Goal: Information Seeking & Learning: Learn about a topic

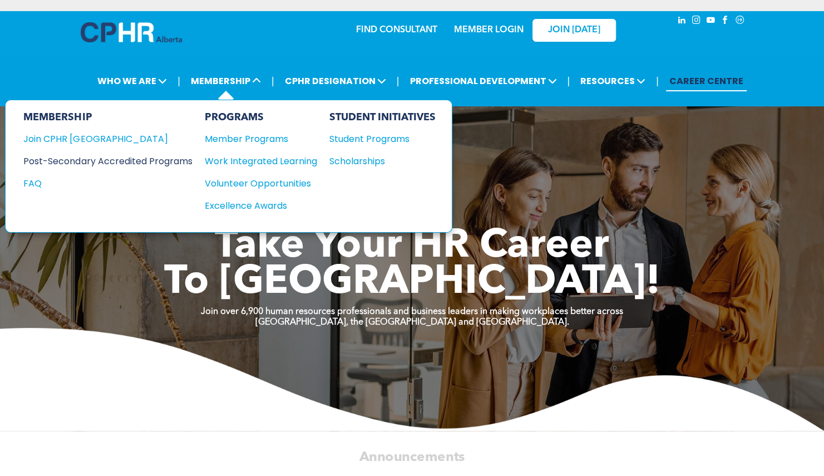
click at [158, 157] on div "Post-Secondary Accredited Programs" at bounding box center [99, 161] width 152 height 14
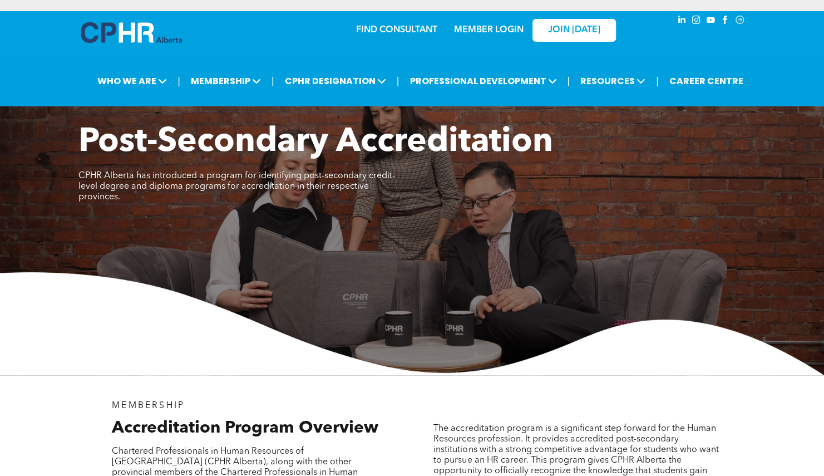
click at [821, 75] on div "| WHO WE ARE ASSOCIATION About CPHR [GEOGRAPHIC_DATA] Board of Directors Team C…" at bounding box center [412, 81] width 824 height 26
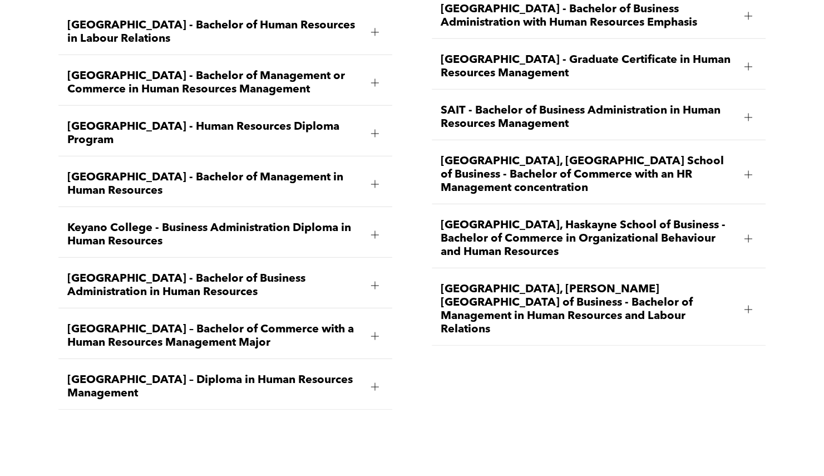
scroll to position [1735, 0]
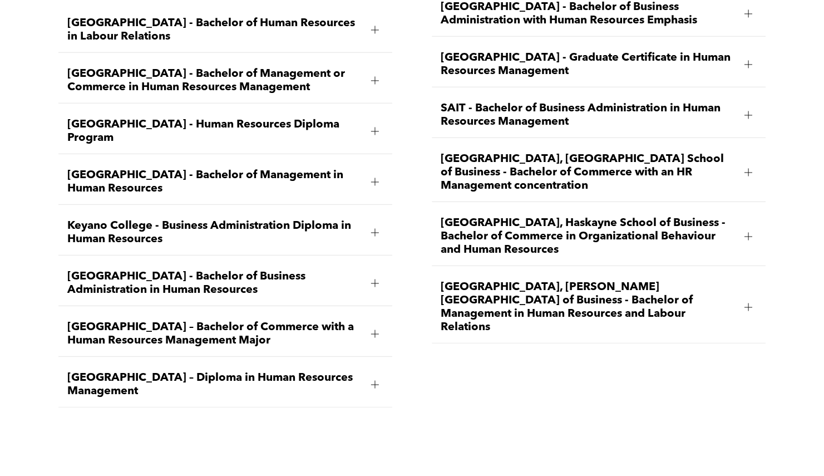
click at [340, 371] on span "MacEwan University – Diploma in Human Resources Management" at bounding box center [214, 384] width 295 height 27
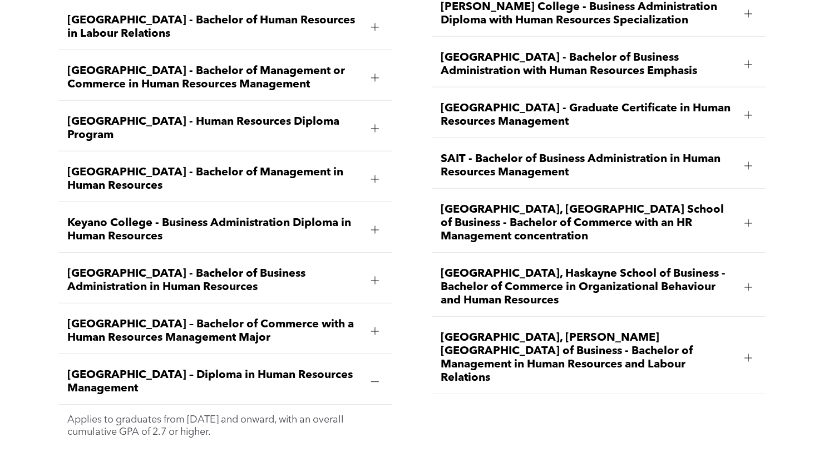
scroll to position [1682, 0]
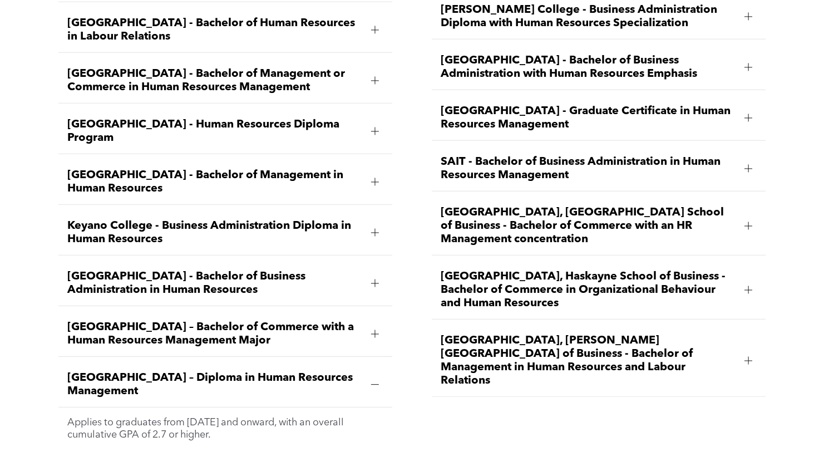
click at [340, 371] on span "MacEwan University – Diploma in Human Resources Management" at bounding box center [214, 384] width 295 height 27
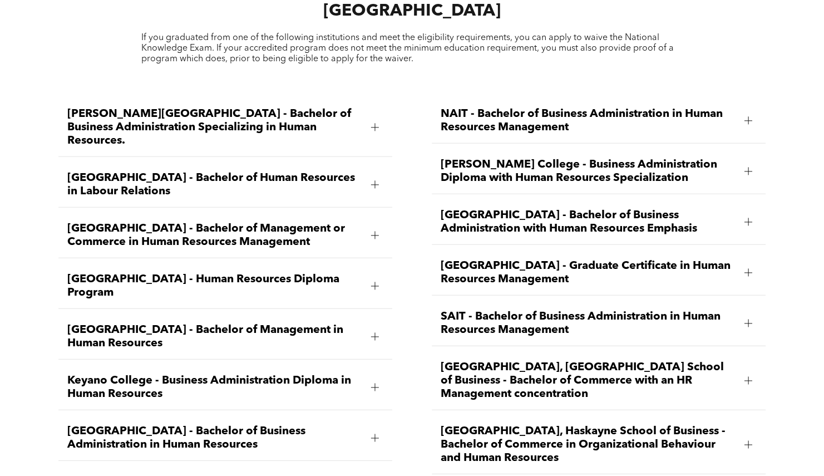
scroll to position [1554, 0]
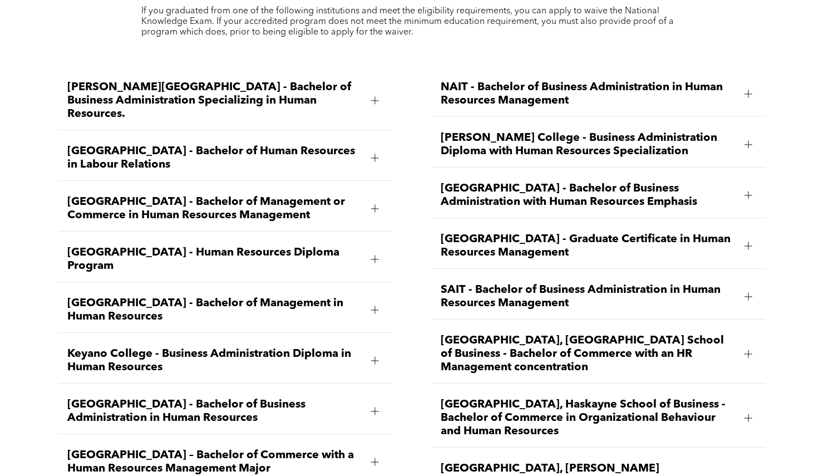
click at [741, 238] on div at bounding box center [748, 246] width 17 height 17
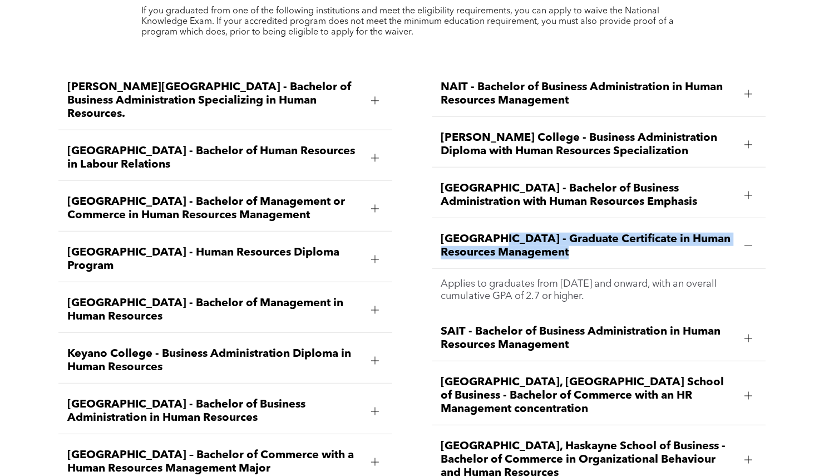
drag, startPoint x: 738, startPoint y: 219, endPoint x: 494, endPoint y: 203, distance: 244.9
click at [494, 224] on div "Red Deer Polytechnic - Graduate Certificate in Human Resources Management" at bounding box center [599, 246] width 334 height 45
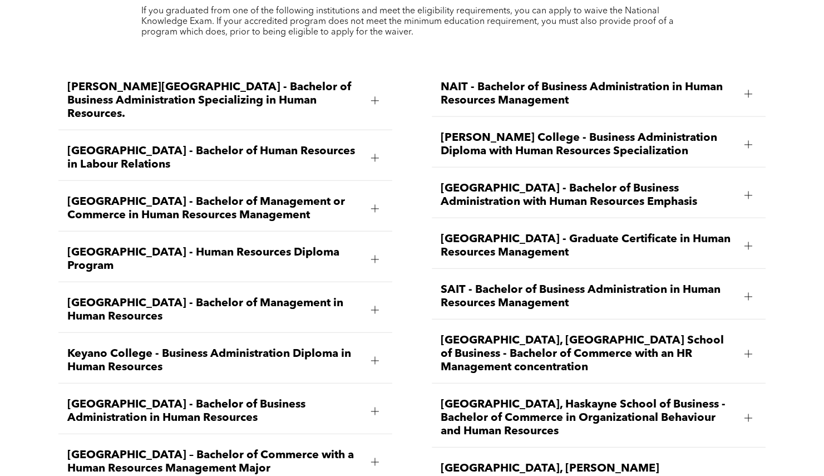
drag, startPoint x: 494, startPoint y: 203, endPoint x: 484, endPoint y: 208, distance: 11.7
click at [484, 233] on span "Red Deer Polytechnic - Graduate Certificate in Human Resources Management" at bounding box center [588, 246] width 295 height 27
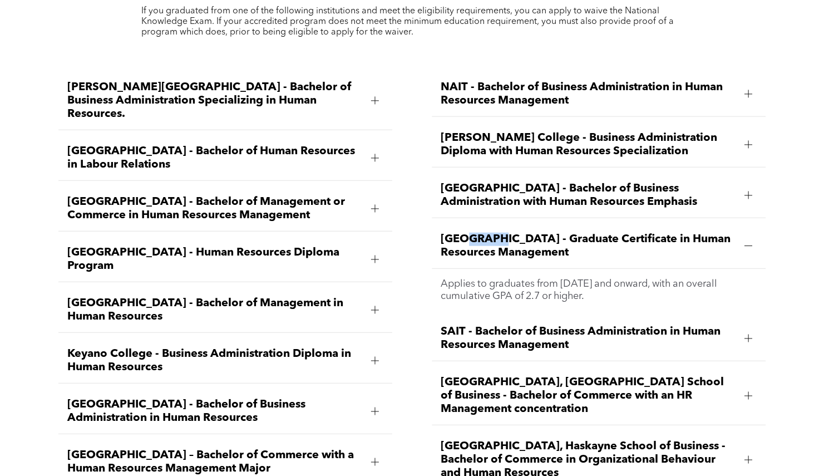
click at [483, 233] on span "Red Deer Polytechnic - Graduate Certificate in Human Resources Management" at bounding box center [588, 246] width 295 height 27
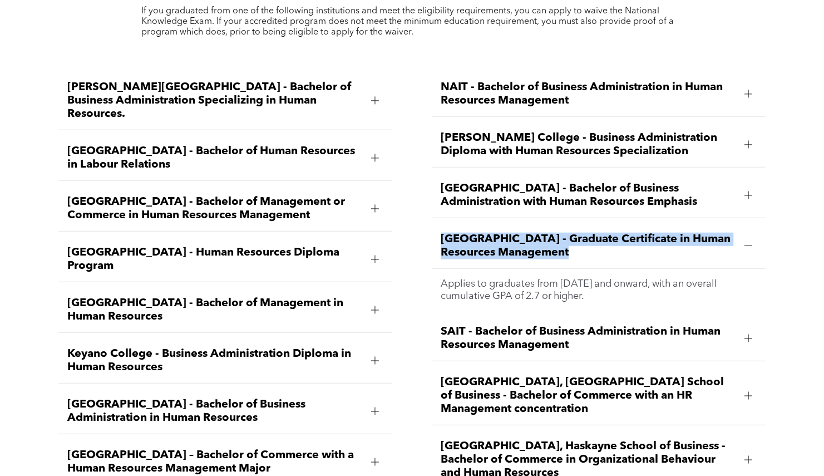
click at [483, 233] on span "Red Deer Polytechnic - Graduate Certificate in Human Resources Management" at bounding box center [588, 246] width 295 height 27
copy span "Red Deer Polytechnic - Graduate Certificate in Human Resources Management"
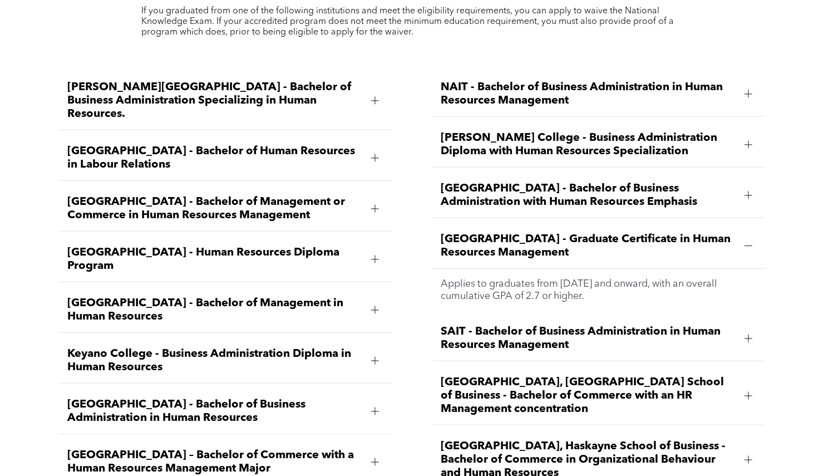
click at [795, 312] on div "Ambrose University - Bachelor of Business Administration Specializing in Human …" at bounding box center [412, 327] width 824 height 545
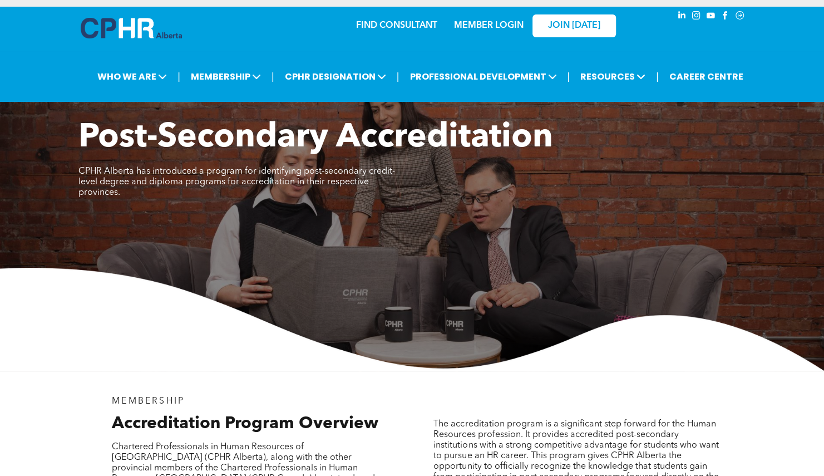
scroll to position [0, 0]
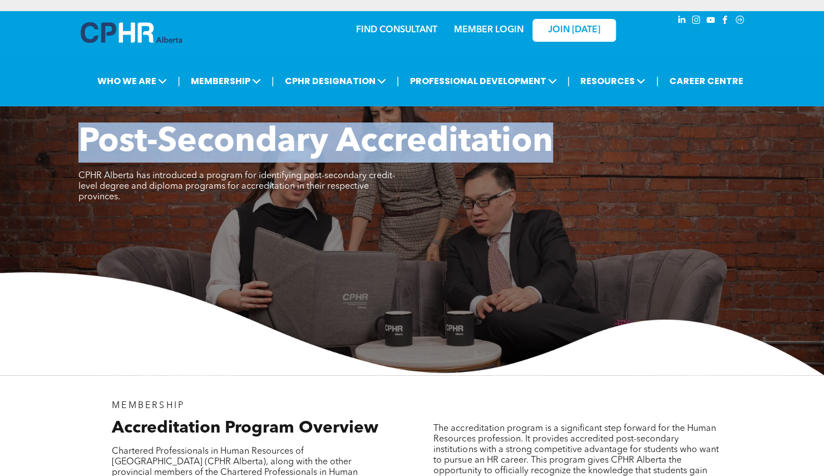
drag, startPoint x: 824, startPoint y: 67, endPoint x: 809, endPoint y: 136, distance: 70.5
drag, startPoint x: 809, startPoint y: 136, endPoint x: 775, endPoint y: 76, distance: 69.0
click at [775, 76] on div "| WHO WE ARE ASSOCIATION About CPHR Alberta Board of Directors Team Chapters | |" at bounding box center [420, 81] width 796 height 26
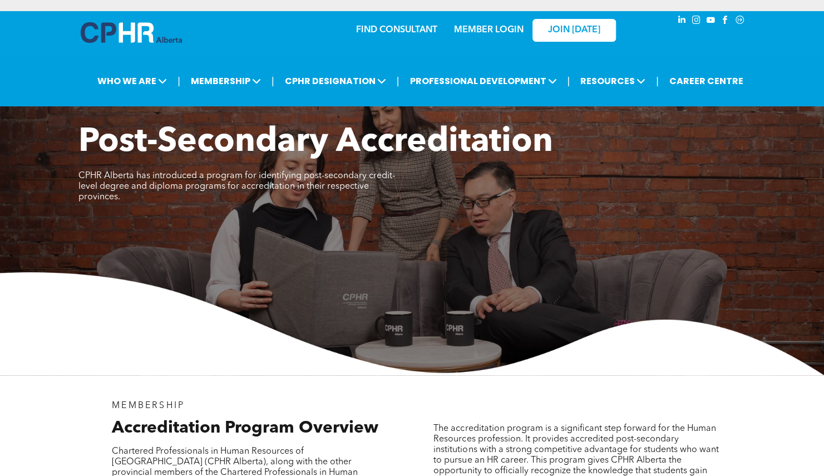
click at [712, 45] on div at bounding box center [690, 34] width 111 height 47
